Goal: Task Accomplishment & Management: Manage account settings

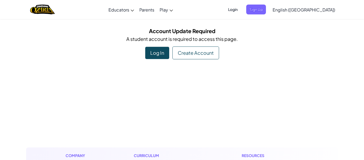
click at [241, 12] on span "Login" at bounding box center [233, 10] width 16 height 10
